Goal: Task Accomplishment & Management: Use online tool/utility

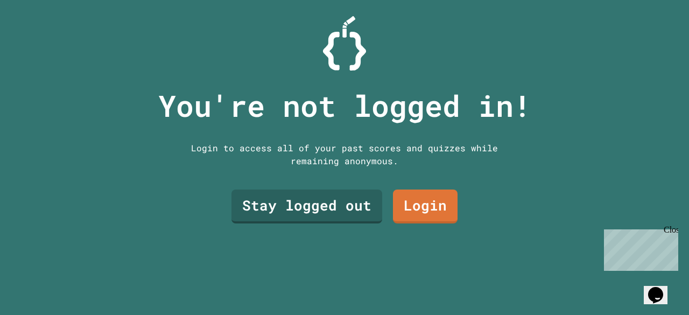
click at [256, 192] on link "Stay logged out" at bounding box center [307, 207] width 151 height 34
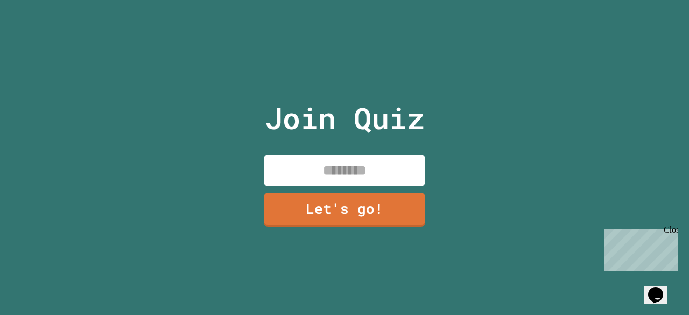
click at [283, 176] on input at bounding box center [345, 171] width 162 height 32
type input "*"
type input "****"
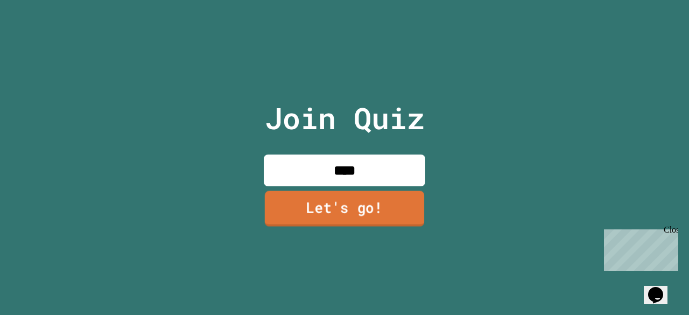
click at [321, 205] on link "Let's go!" at bounding box center [344, 209] width 159 height 36
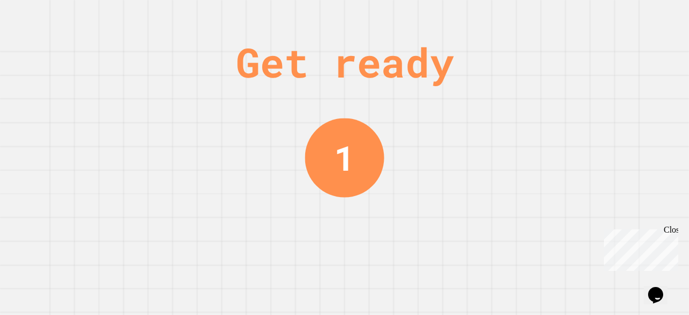
click at [667, 284] on div "Chat with us now!" at bounding box center [639, 289] width 70 height 10
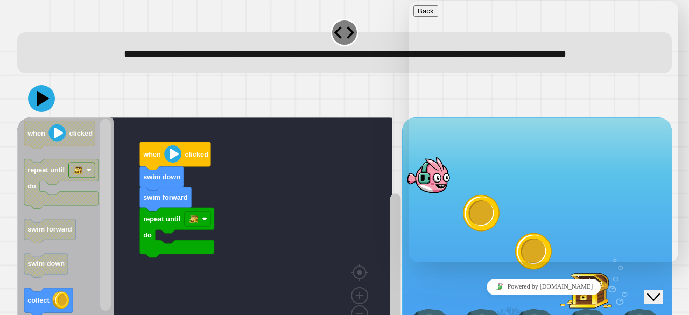
click at [279, 117] on div at bounding box center [344, 99] width 655 height 38
click at [663, 290] on button "Close Chat This icon closes the chat window." at bounding box center [653, 297] width 19 height 14
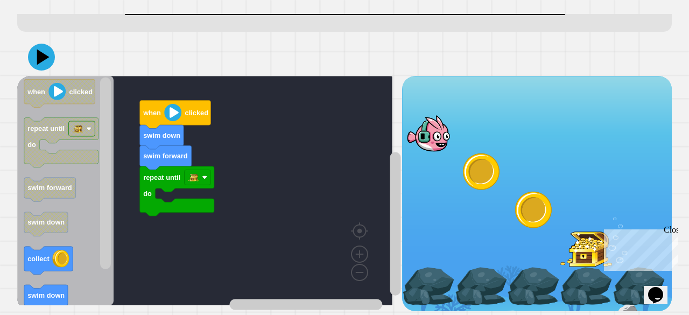
scroll to position [69, 0]
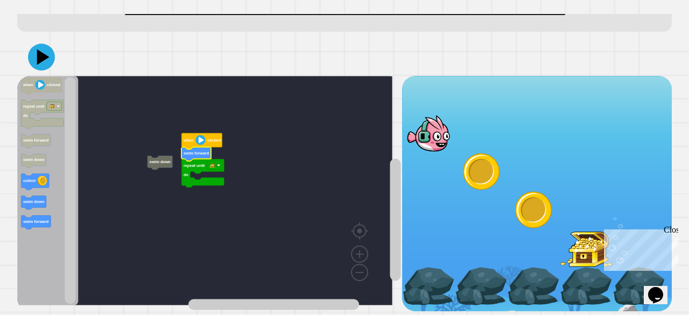
click at [198, 151] on text "swim forward" at bounding box center [196, 153] width 25 height 5
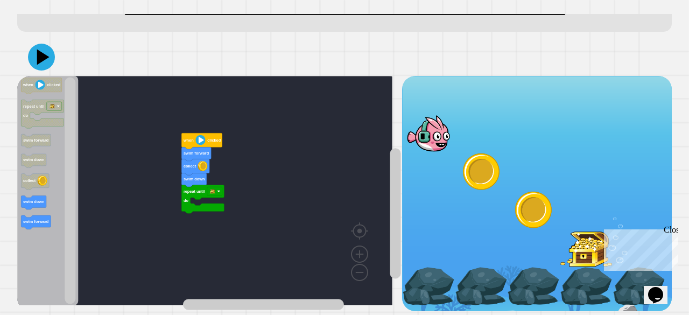
click at [132, 189] on div "when clicked swim forward collect swim down repeat until do when clicked repeat…" at bounding box center [209, 193] width 385 height 235
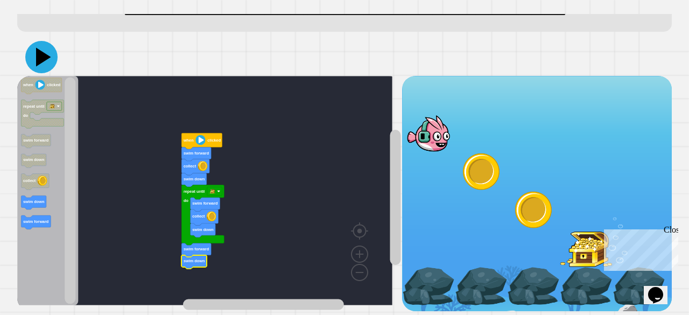
click at [48, 45] on icon at bounding box center [41, 57] width 32 height 32
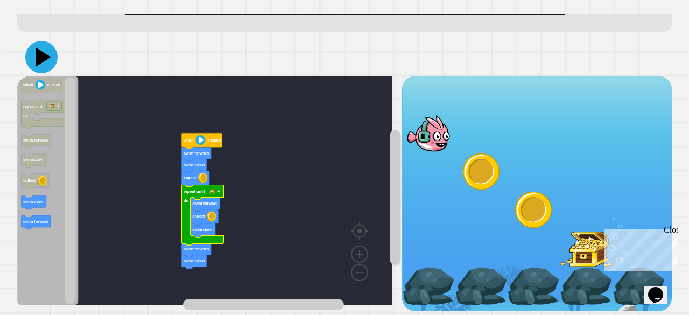
click at [39, 48] on icon at bounding box center [43, 57] width 15 height 19
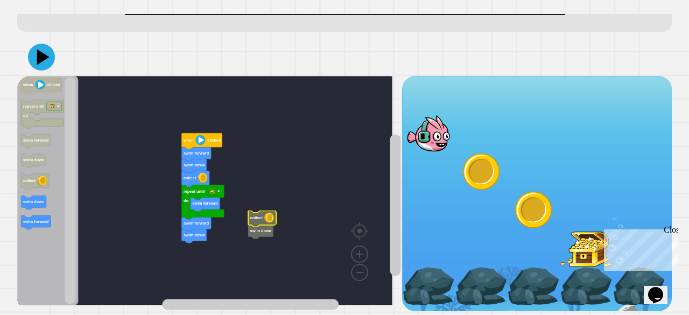
click at [235, 228] on rect "Blockly Workspace" at bounding box center [204, 190] width 375 height 229
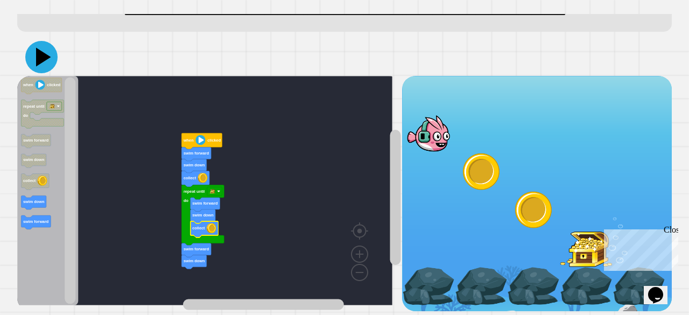
click at [45, 55] on icon at bounding box center [41, 57] width 32 height 32
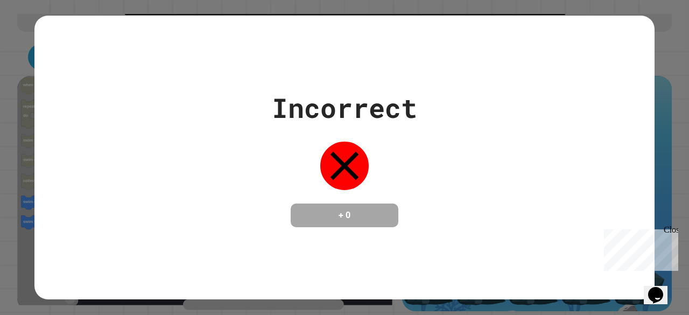
click at [670, 228] on div "Close" at bounding box center [670, 231] width 13 height 13
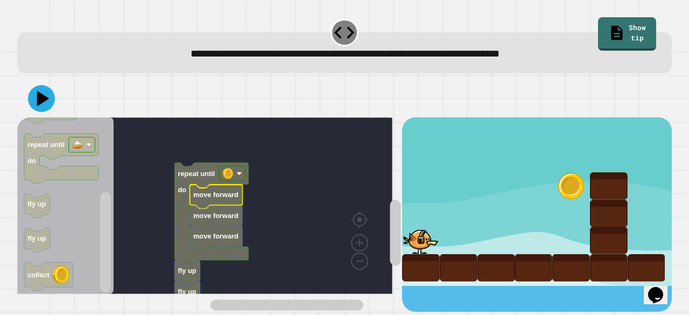
click at [140, 195] on rect "Blockly Workspace" at bounding box center [204, 205] width 375 height 177
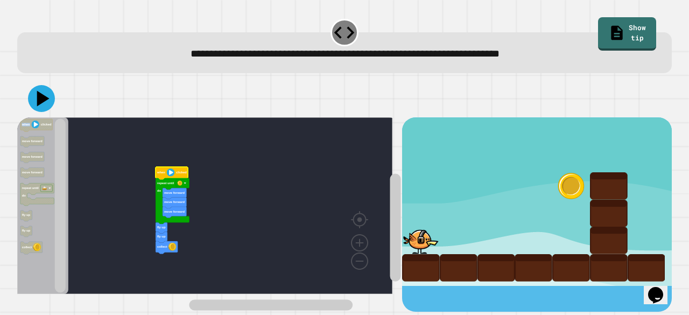
click at [47, 284] on icon "Blockly Workspace" at bounding box center [42, 205] width 51 height 177
click at [43, 270] on icon "Blockly Workspace" at bounding box center [42, 205] width 51 height 177
click at [34, 268] on icon "Blockly Workspace" at bounding box center [42, 205] width 51 height 177
click at [34, 272] on icon "Blockly Workspace" at bounding box center [42, 205] width 51 height 177
click at [41, 293] on icon "Blockly Workspace" at bounding box center [42, 205] width 51 height 177
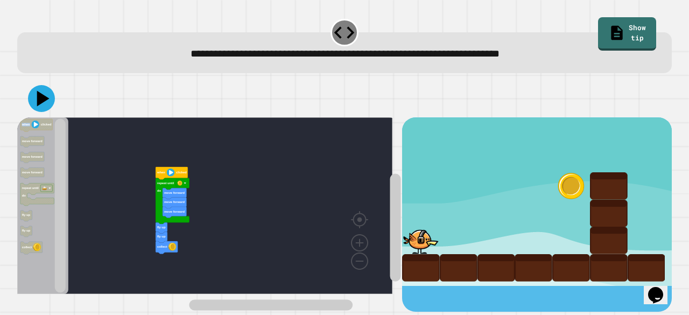
click at [42, 261] on icon "Blockly Workspace" at bounding box center [42, 205] width 51 height 177
click at [116, 107] on div at bounding box center [344, 99] width 655 height 38
click at [27, 83] on div at bounding box center [344, 99] width 655 height 38
click at [39, 96] on icon at bounding box center [43, 99] width 12 height 16
click at [183, 186] on rect "Blockly Workspace" at bounding box center [182, 183] width 12 height 7
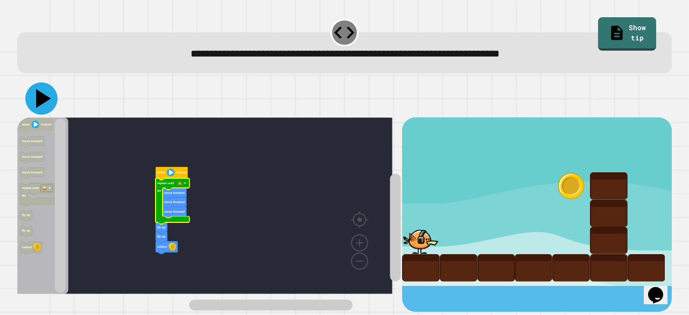
click at [41, 108] on icon at bounding box center [41, 98] width 32 height 32
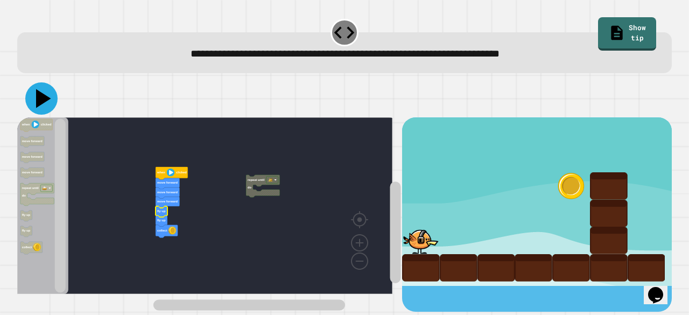
click at [39, 107] on icon at bounding box center [41, 98] width 32 height 32
click at [40, 103] on icon at bounding box center [43, 98] width 15 height 19
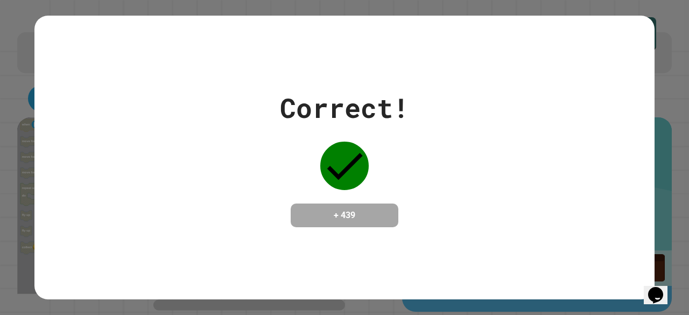
click at [632, 66] on div "Correct! + 439" at bounding box center [344, 158] width 620 height 284
click at [650, 75] on div "Correct! + 439" at bounding box center [344, 157] width 689 height 315
click at [648, 74] on div "Correct! + 439" at bounding box center [344, 157] width 689 height 315
